Goal: Task Accomplishment & Management: Manage account settings

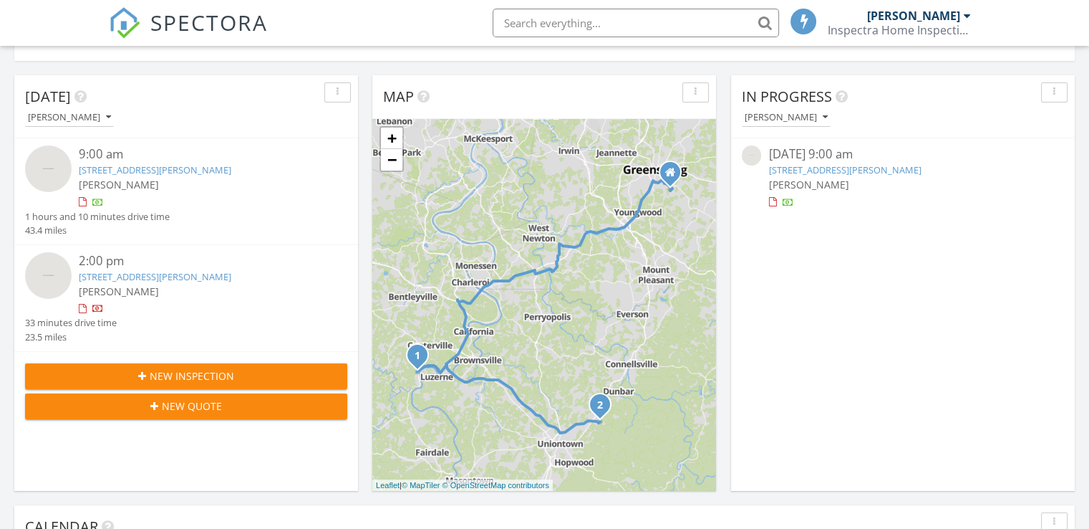
scroll to position [516, 0]
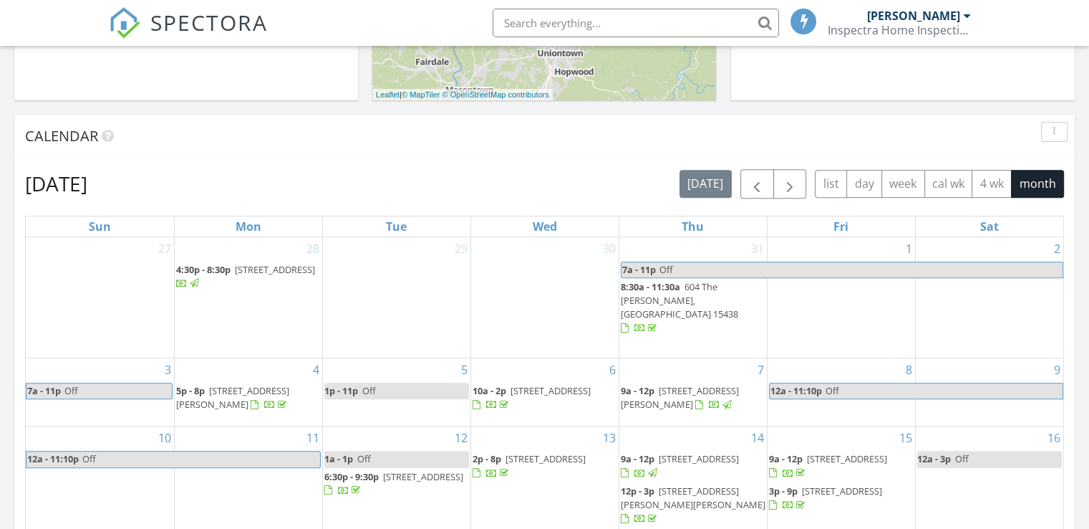
click at [174, 173] on div "August 2025 today list day week cal wk 4 wk month" at bounding box center [544, 183] width 1039 height 29
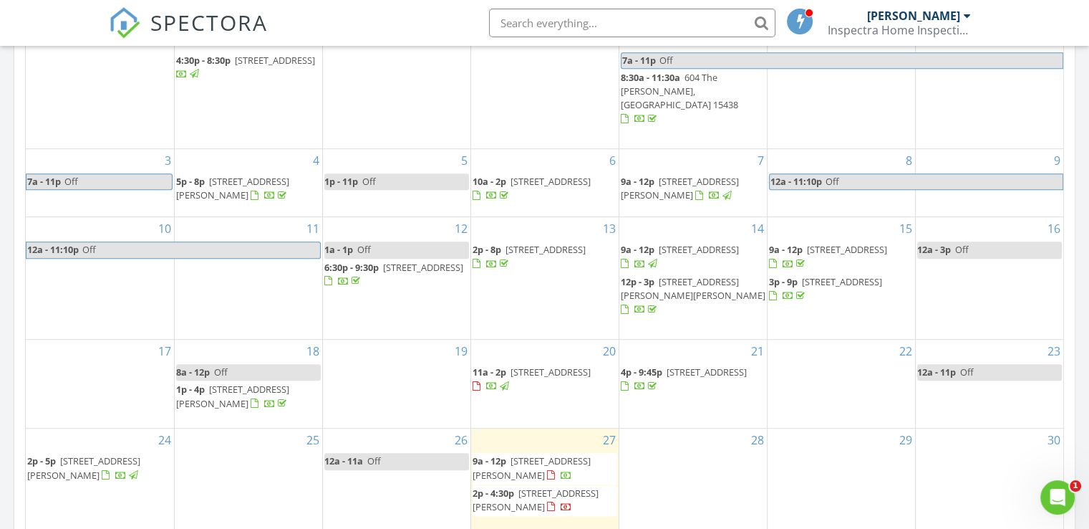
scroll to position [802, 0]
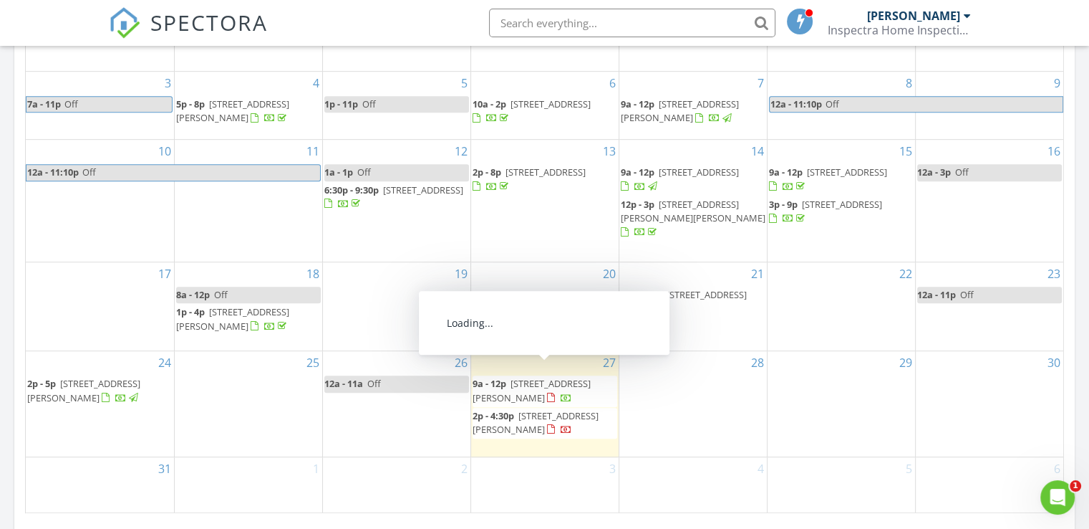
click at [518, 380] on span "25 Linton Alley, Fredericktown 15333" at bounding box center [532, 390] width 118 height 26
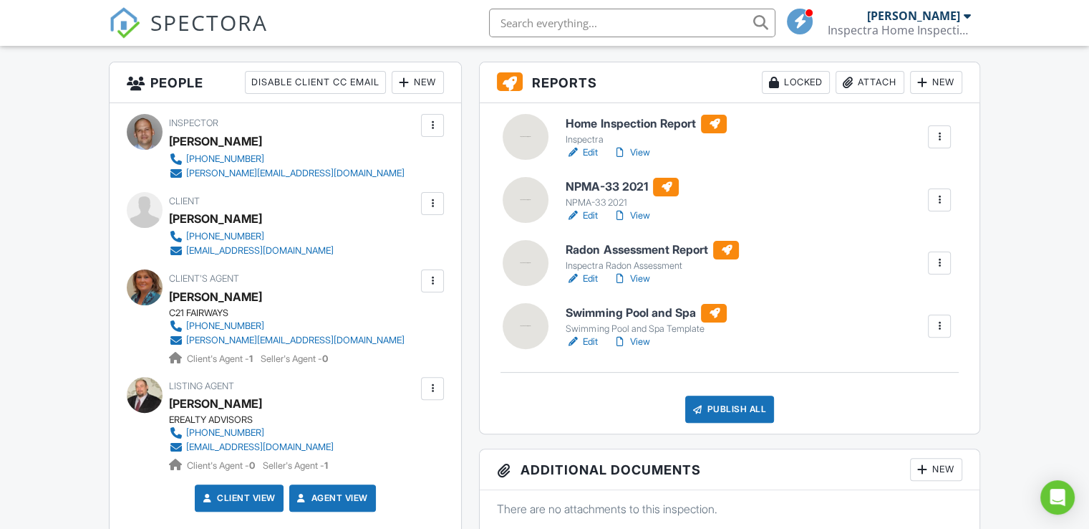
click at [591, 150] on link "Edit" at bounding box center [582, 152] width 32 height 14
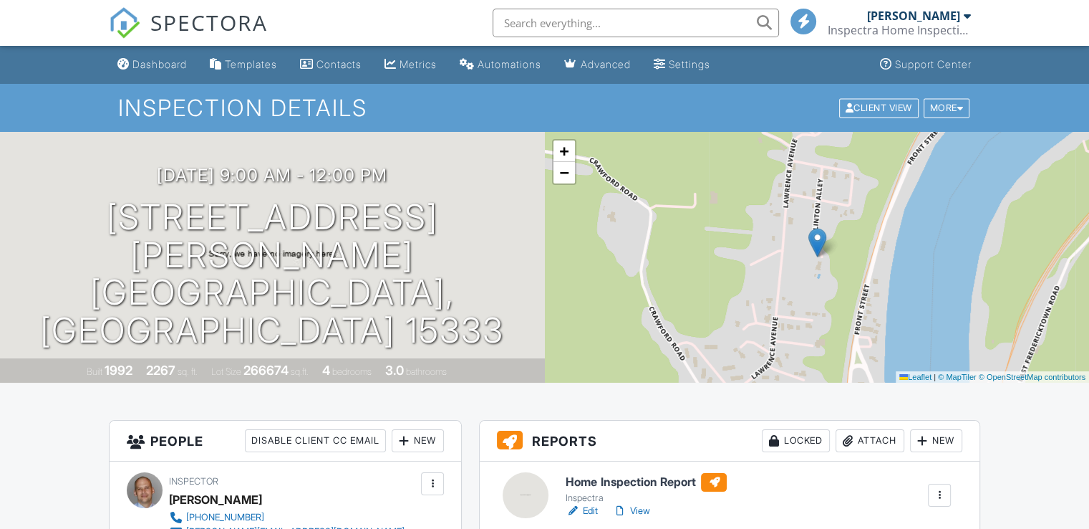
click at [261, 64] on div "Templates" at bounding box center [251, 64] width 52 height 12
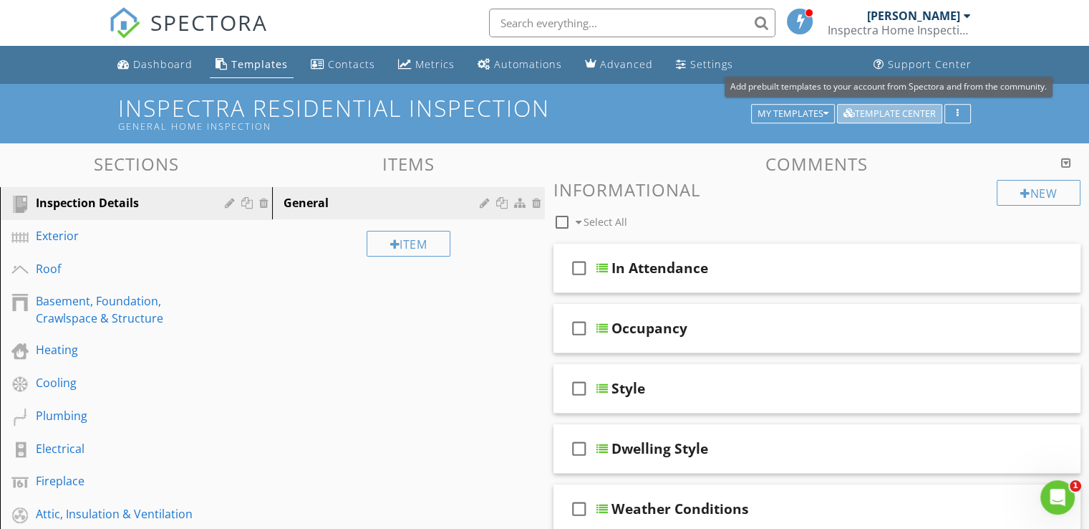
click at [854, 121] on button "Template Center" at bounding box center [889, 114] width 105 height 20
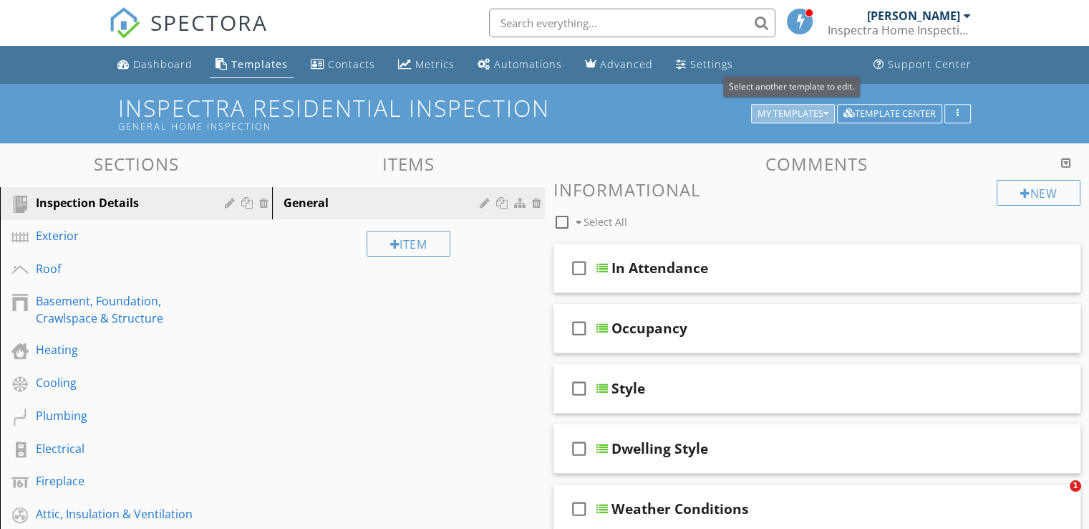
click at [788, 109] on div "My Templates" at bounding box center [793, 114] width 71 height 10
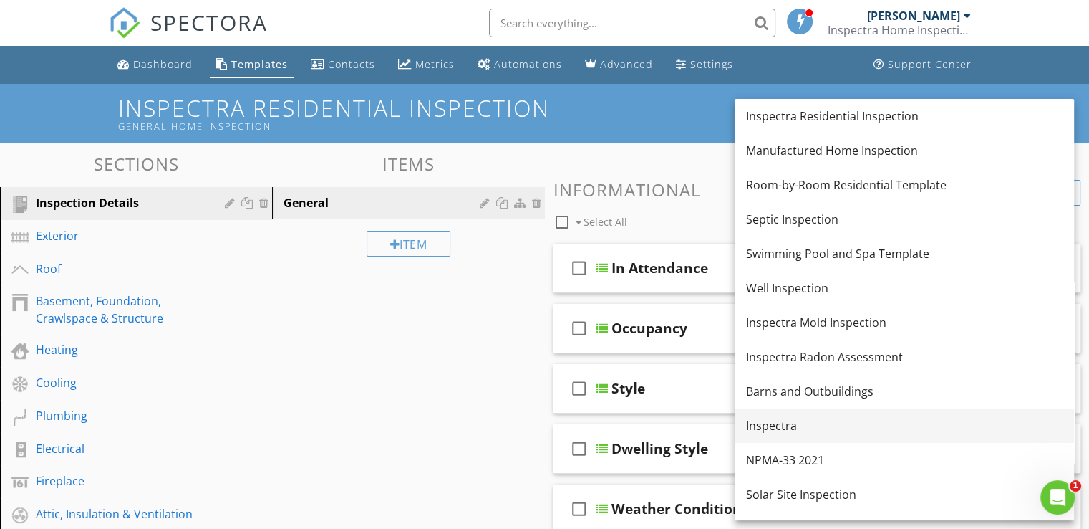
click at [791, 432] on div "Inspectra" at bounding box center [904, 425] width 317 height 17
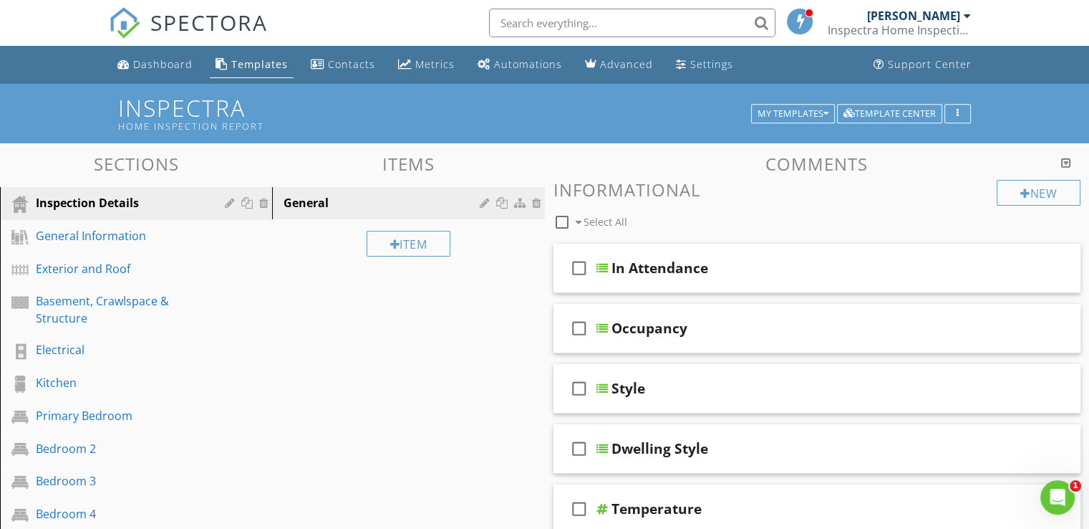
scroll to position [72, 0]
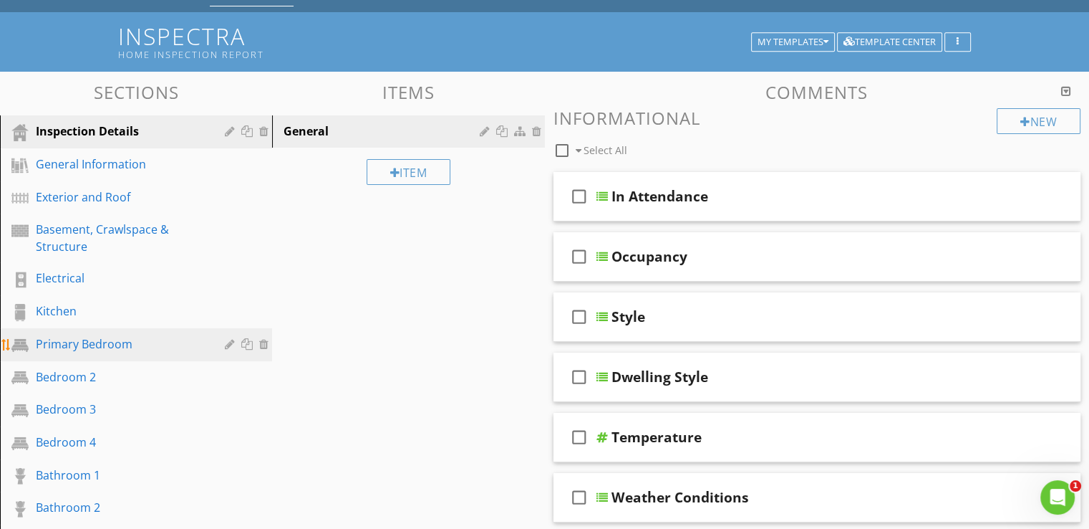
click at [70, 335] on div "Primary Bedroom" at bounding box center [120, 343] width 168 height 17
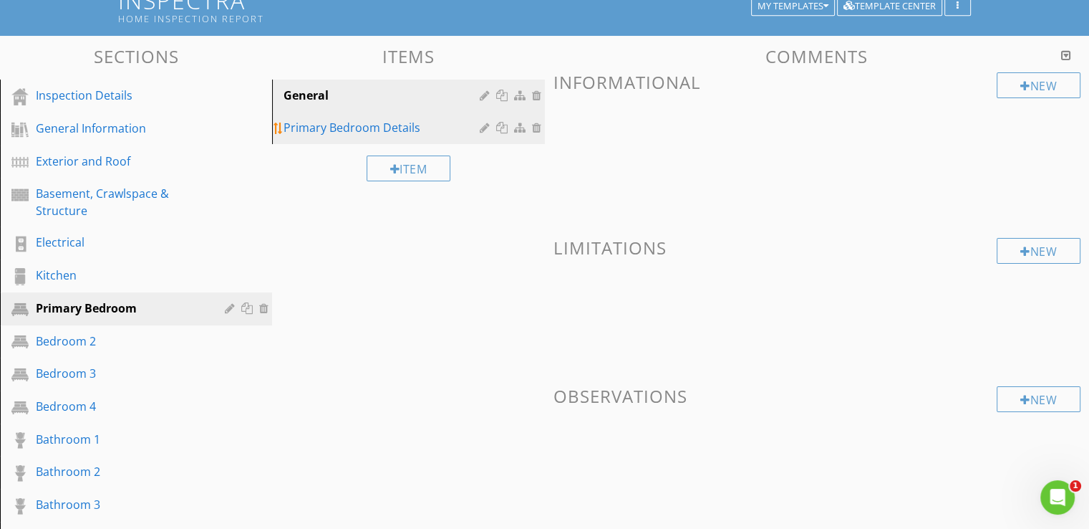
scroll to position [0, 0]
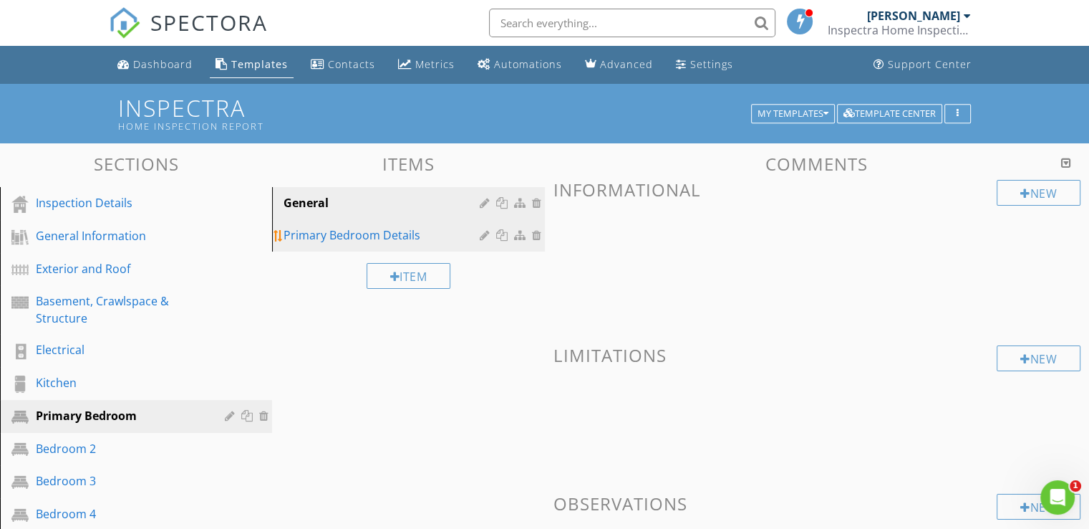
click at [397, 231] on div "Primary Bedroom Details" at bounding box center [384, 234] width 200 height 17
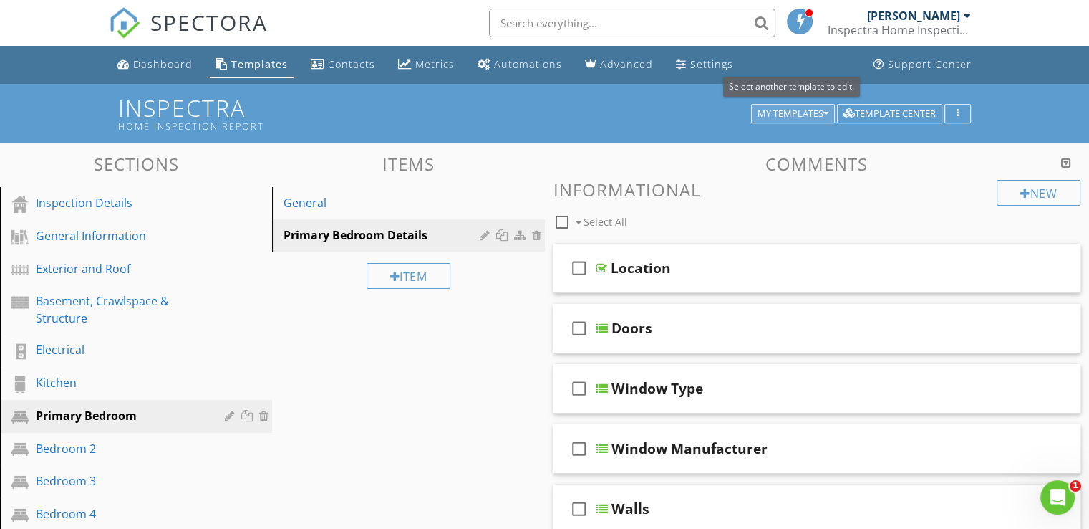
click at [774, 112] on div "My Templates" at bounding box center [793, 114] width 71 height 10
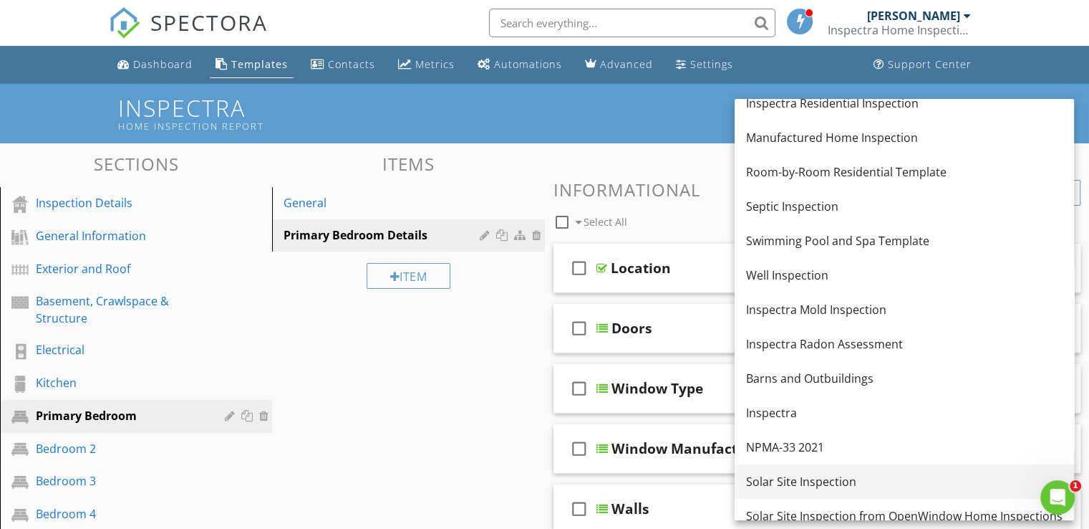
scroll to position [26, 0]
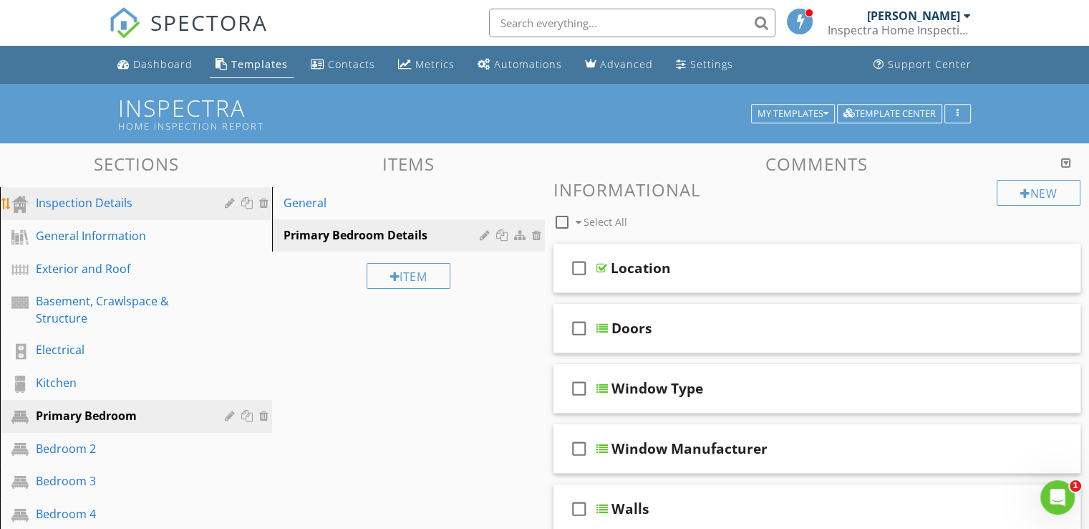
click at [84, 201] on div "Inspection Details" at bounding box center [120, 202] width 168 height 17
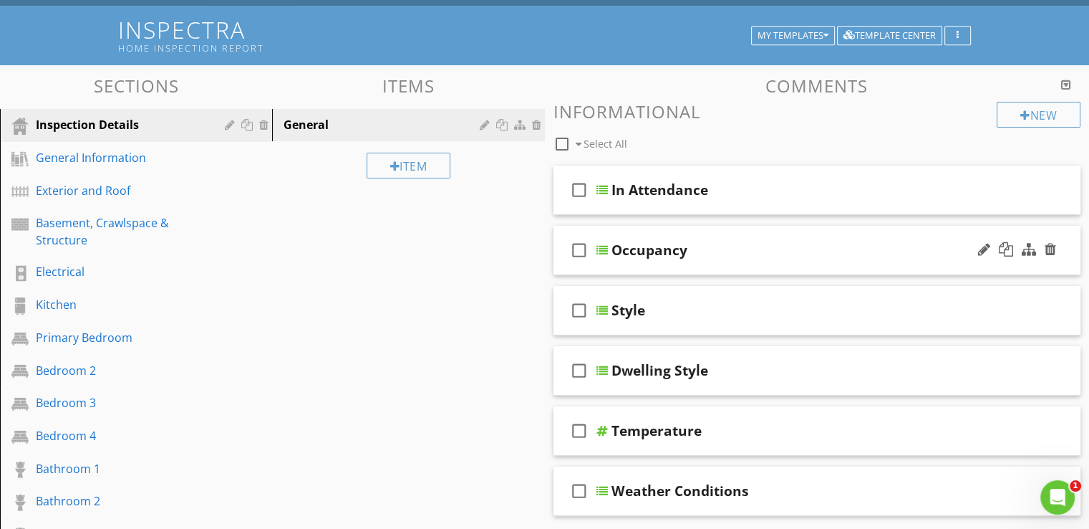
scroll to position [0, 0]
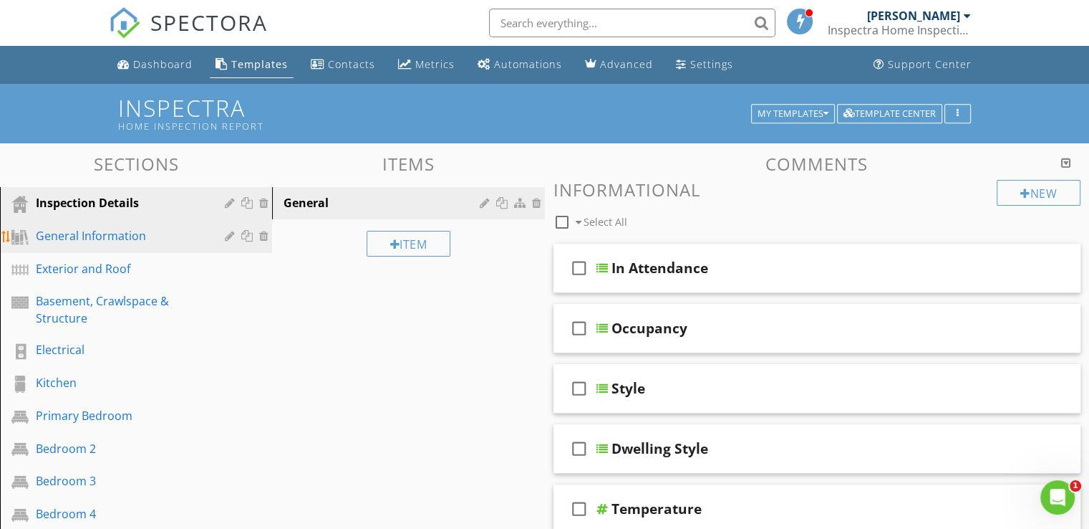
click at [89, 241] on div "General Information" at bounding box center [120, 235] width 168 height 17
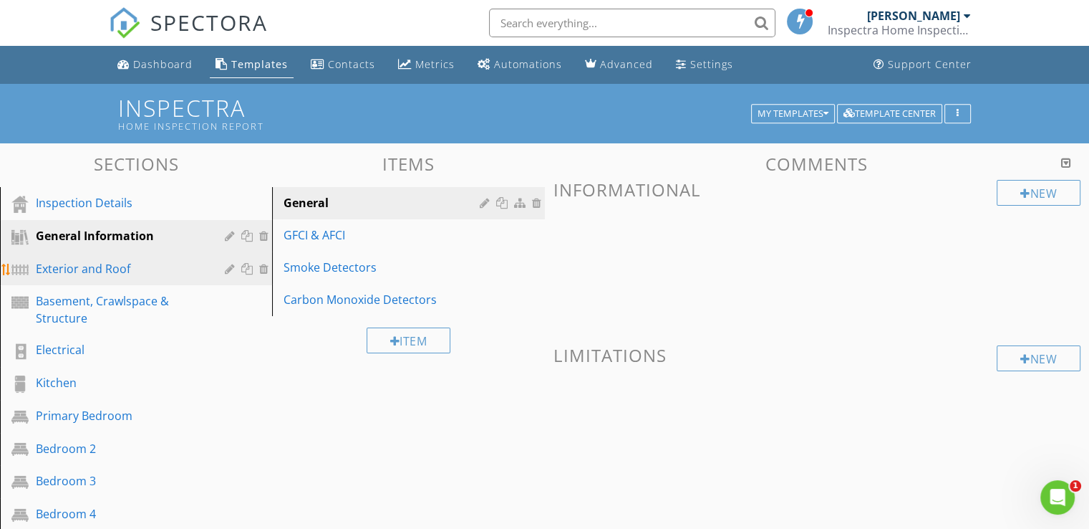
click at [91, 260] on div "Exterior and Roof" at bounding box center [120, 268] width 168 height 17
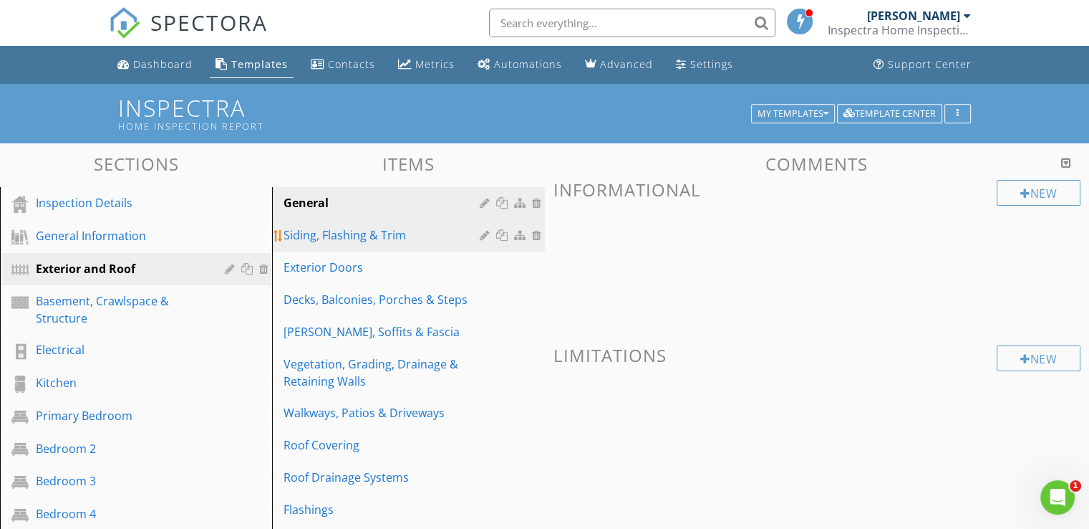
click at [312, 236] on div "Siding, Flashing & Trim" at bounding box center [384, 234] width 200 height 17
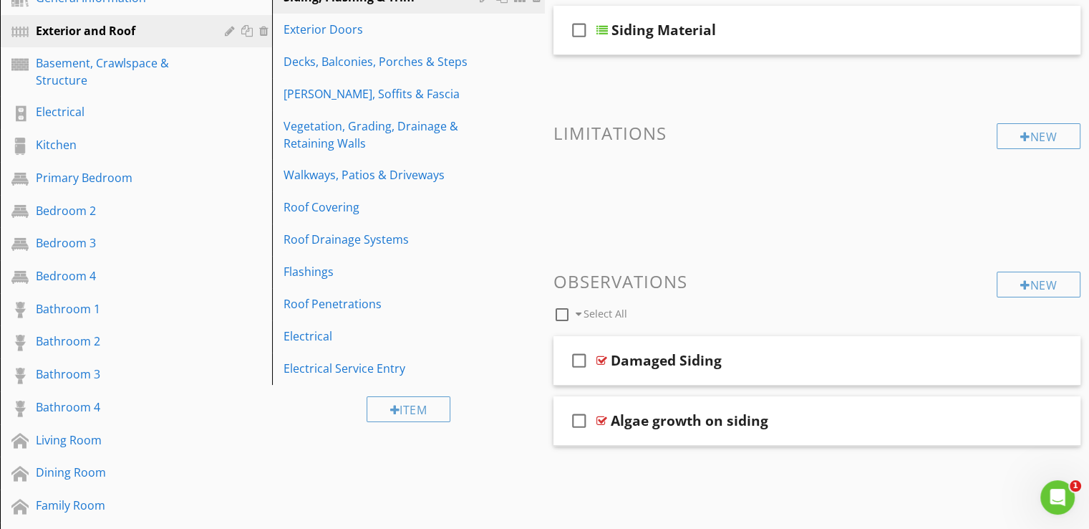
scroll to position [215, 0]
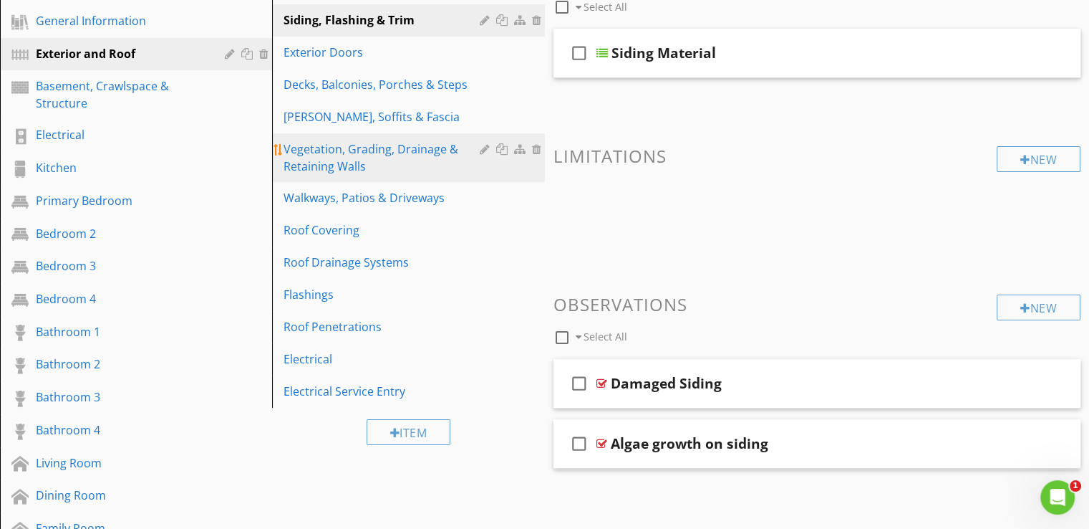
click at [358, 153] on div "Vegetation, Grading, Drainage & Retaining Walls" at bounding box center [384, 157] width 200 height 34
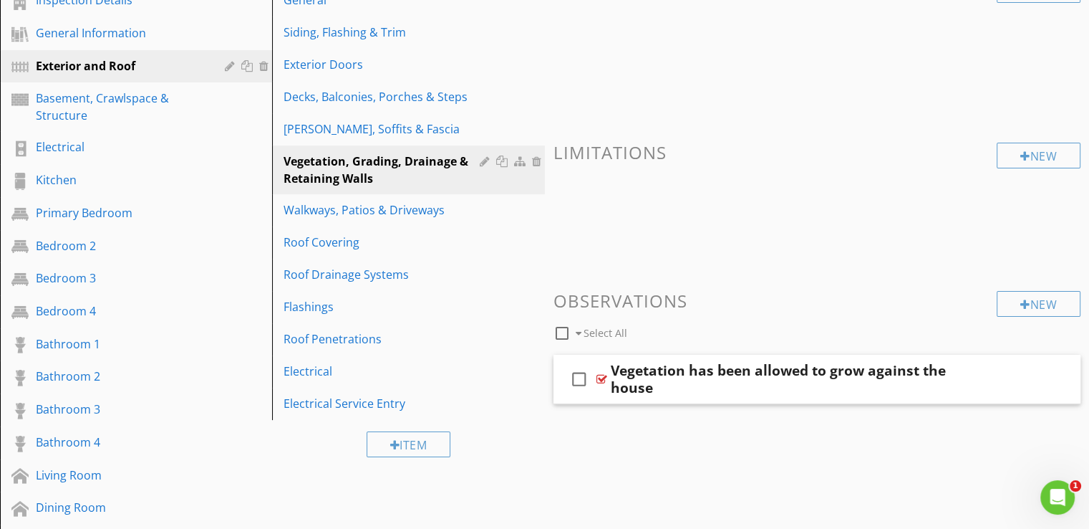
scroll to position [0, 0]
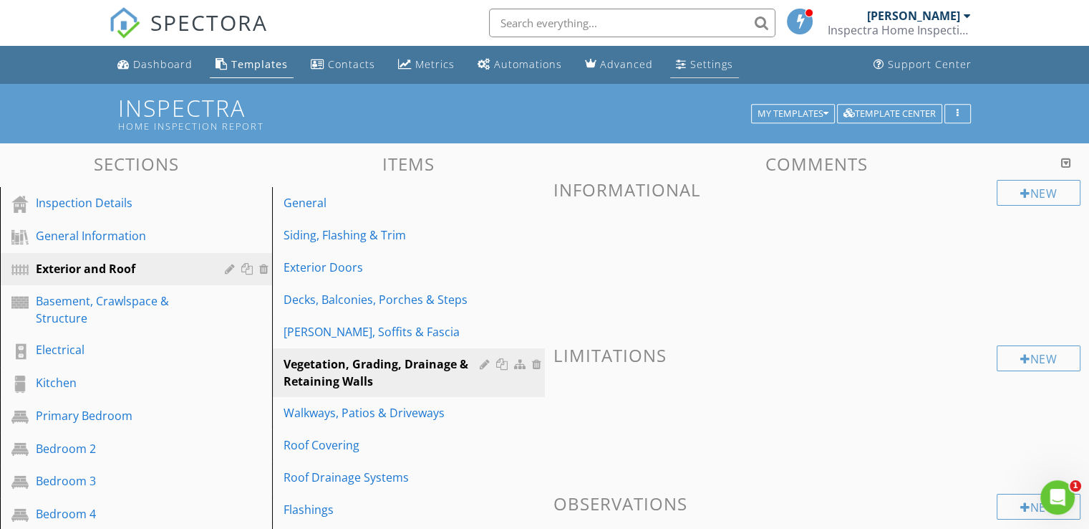
click at [707, 63] on div "Settings" at bounding box center [711, 64] width 43 height 14
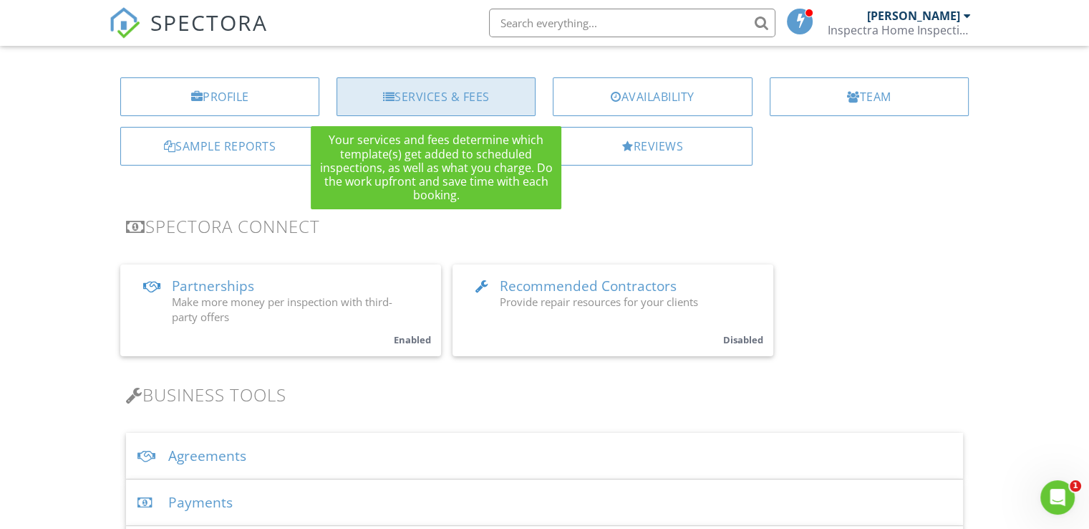
click at [481, 106] on div "Services & Fees" at bounding box center [436, 96] width 199 height 39
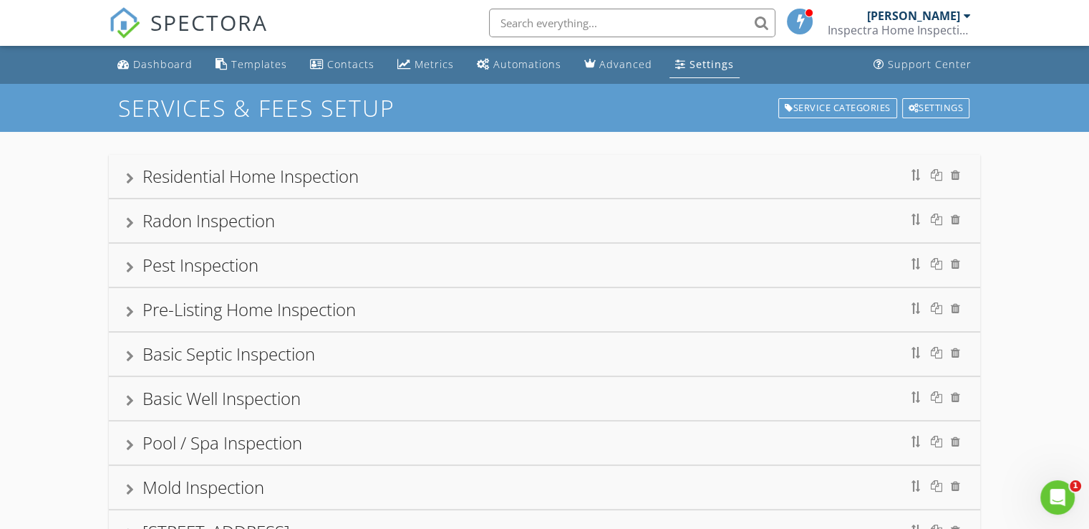
click at [206, 175] on div "Residential Home Inspection" at bounding box center [251, 176] width 216 height 24
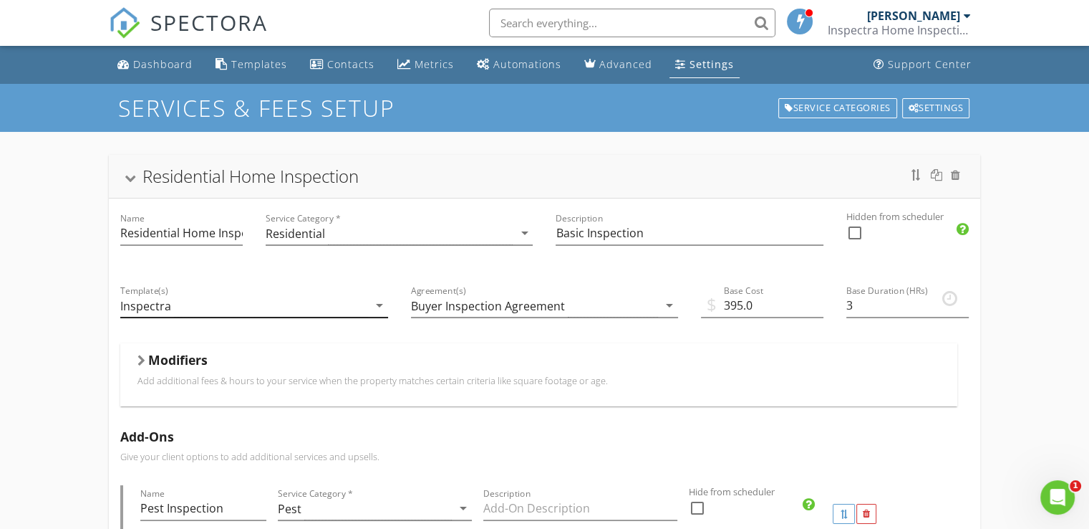
click at [382, 304] on icon "arrow_drop_down" at bounding box center [379, 304] width 17 height 17
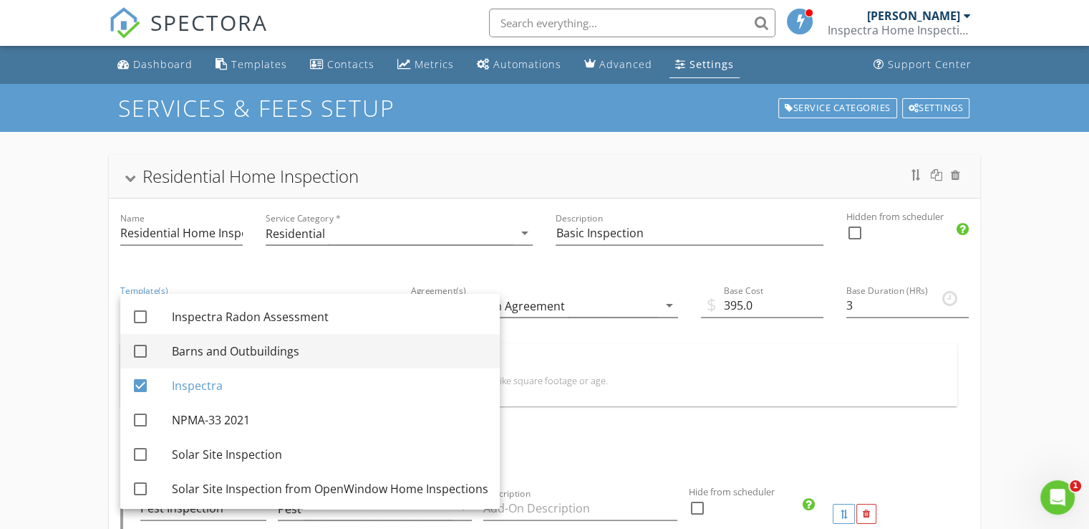
scroll to position [243, 0]
